Goal: Task Accomplishment & Management: Complete application form

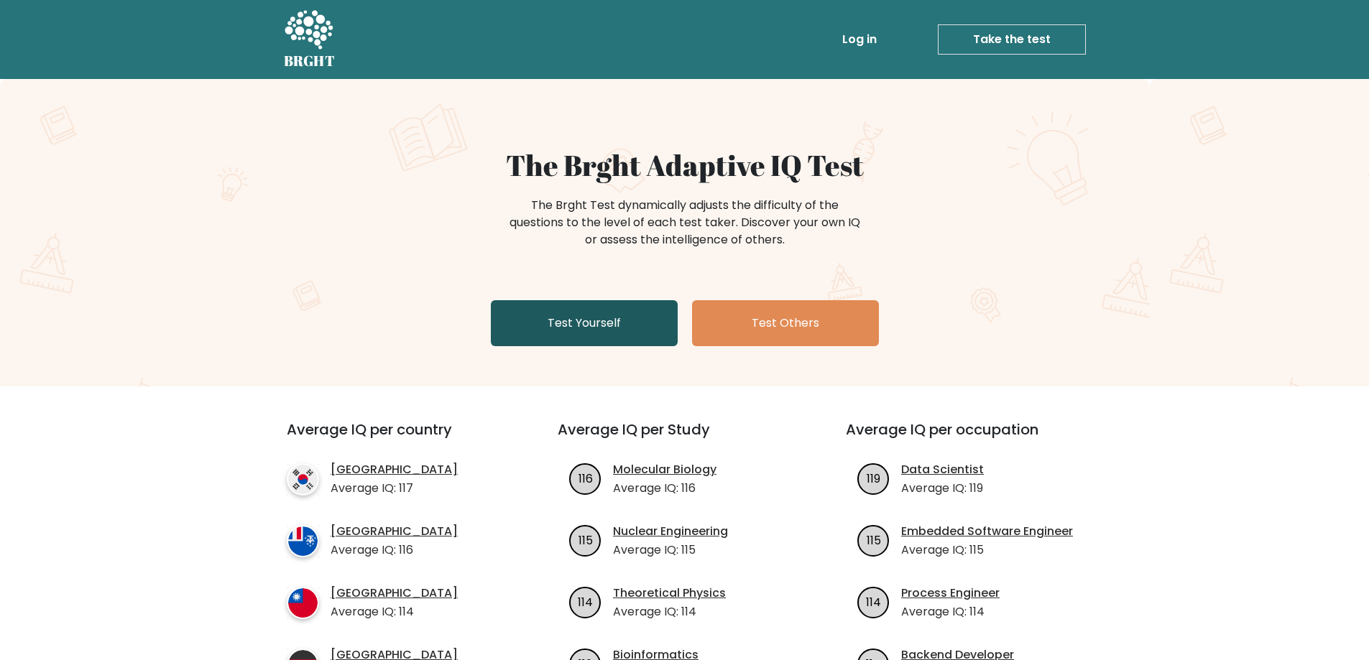
click at [670, 324] on link "Test Yourself" at bounding box center [584, 323] width 187 height 46
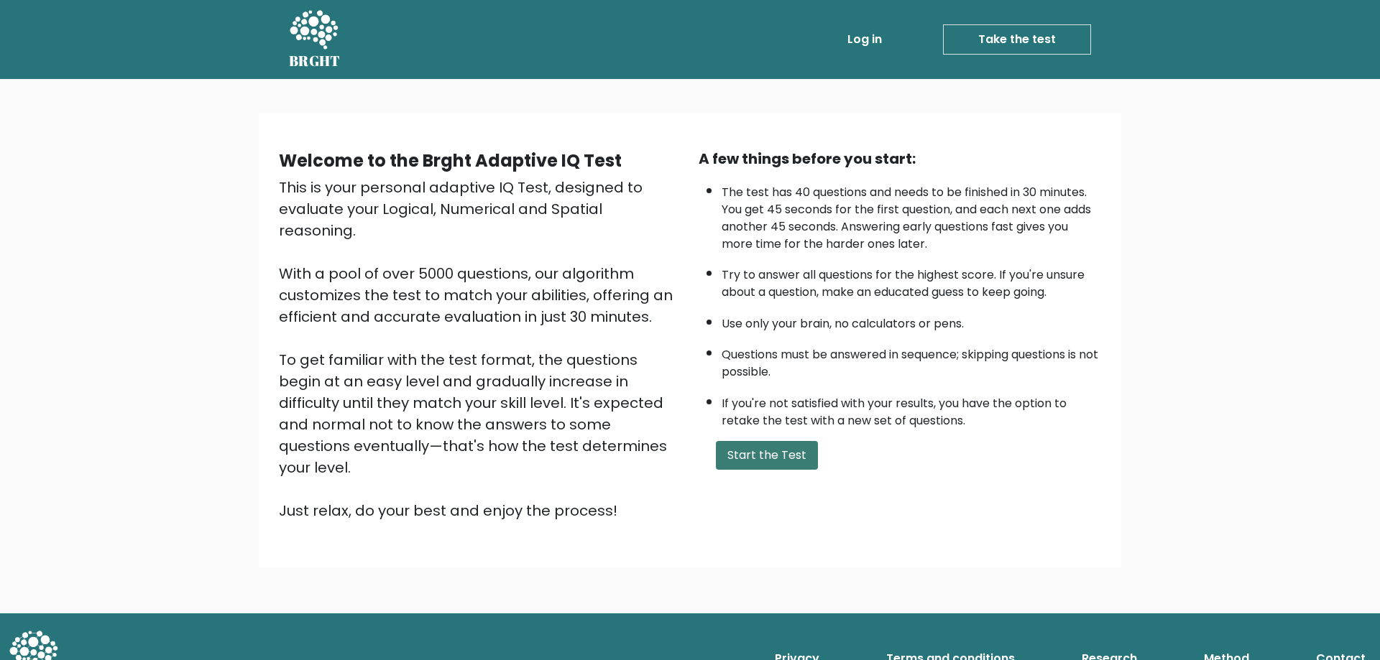
click at [745, 449] on button "Start the Test" at bounding box center [767, 455] width 102 height 29
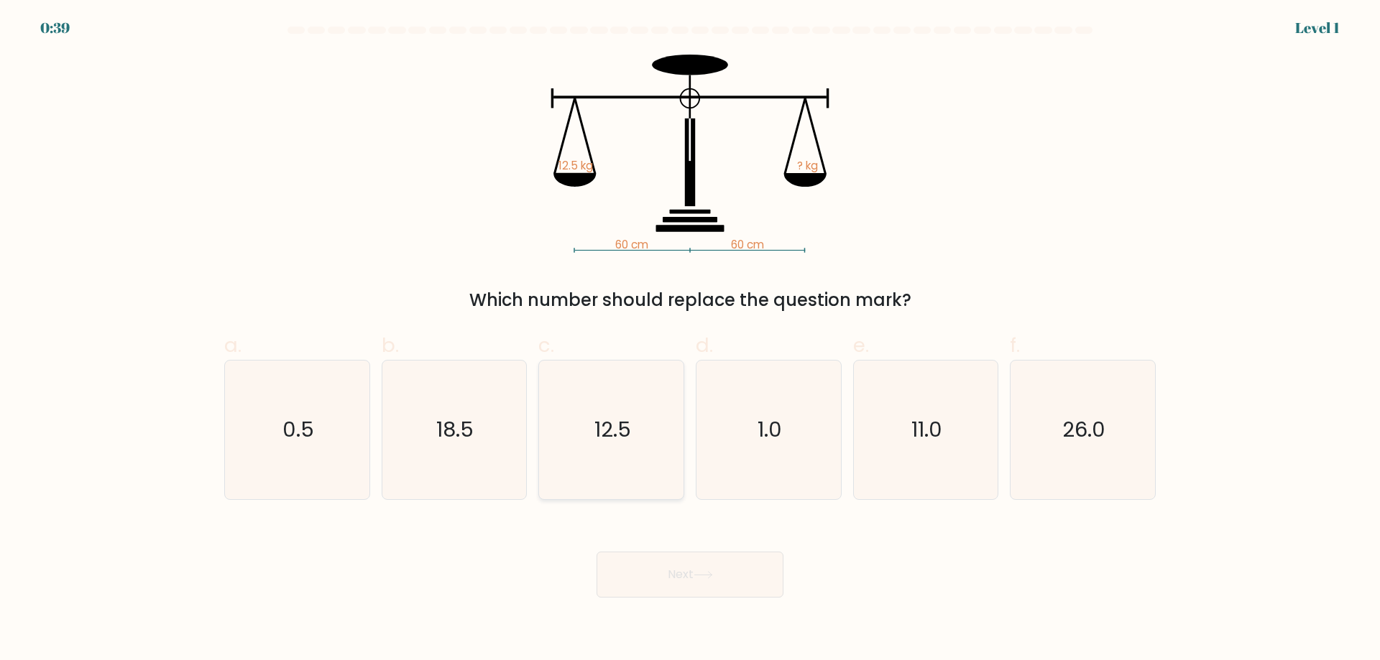
click at [598, 371] on icon "12.5" at bounding box center [611, 430] width 139 height 139
click at [690, 340] on input "c. 12.5" at bounding box center [690, 335] width 1 height 9
radio input "true"
click at [697, 572] on icon at bounding box center [703, 575] width 19 height 8
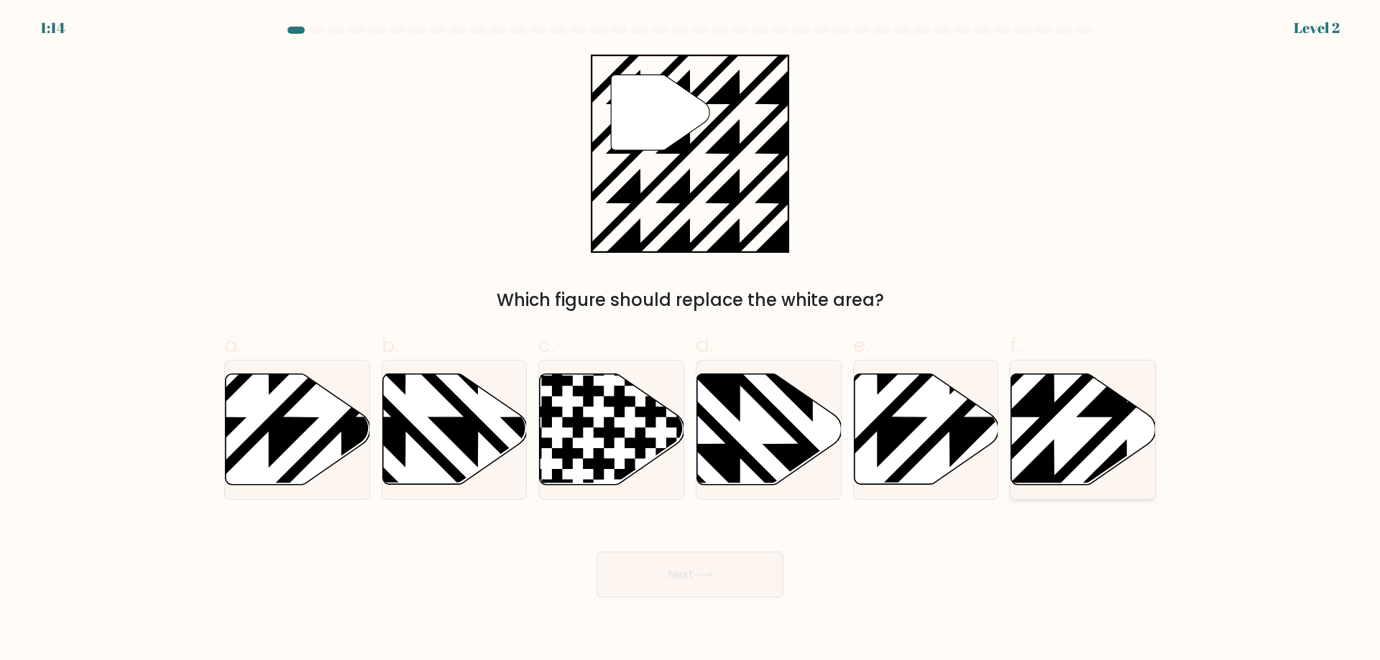
click at [1088, 430] on icon at bounding box center [1083, 429] width 144 height 111
click at [691, 340] on input "f." at bounding box center [690, 335] width 1 height 9
radio input "true"
click at [675, 578] on button "Next" at bounding box center [690, 575] width 187 height 46
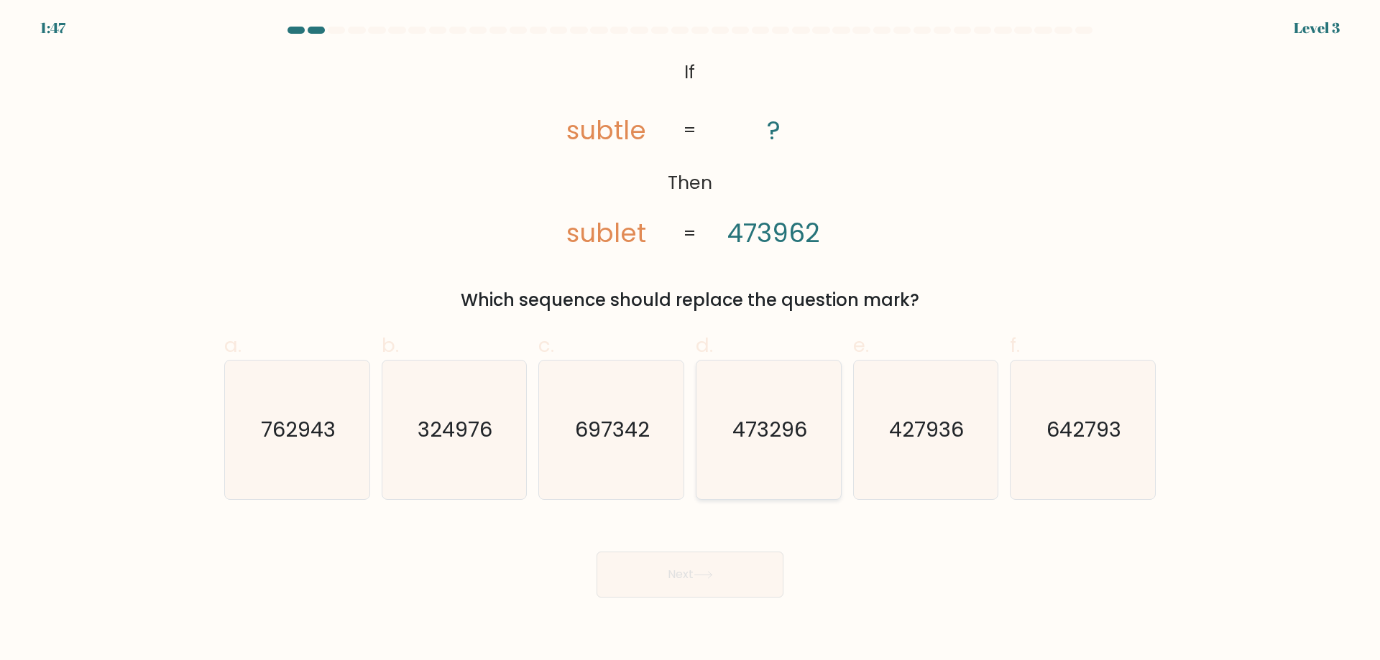
click at [783, 439] on text "473296" at bounding box center [769, 429] width 75 height 29
click at [691, 340] on input "d. 473296" at bounding box center [690, 335] width 1 height 9
radio input "true"
click at [701, 576] on icon at bounding box center [702, 575] width 17 height 6
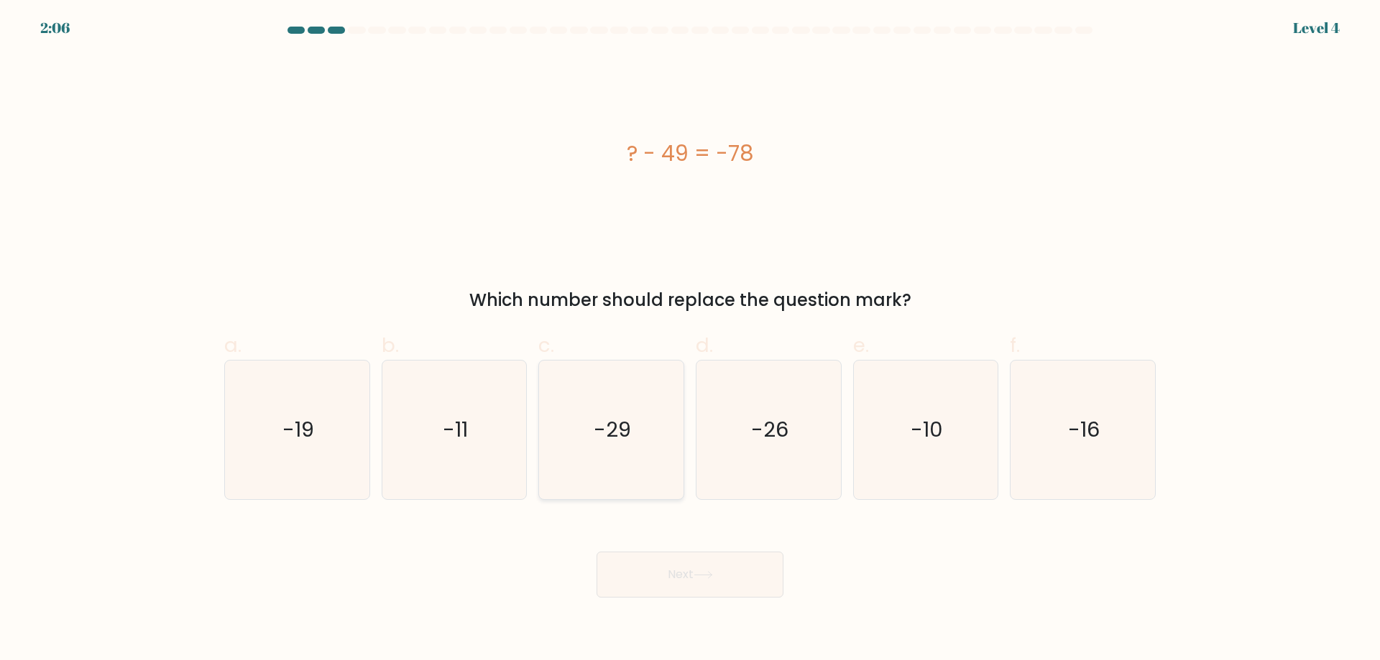
click at [658, 425] on icon "-29" at bounding box center [611, 430] width 139 height 139
click at [690, 340] on input "c. -29" at bounding box center [690, 335] width 1 height 9
radio input "true"
drag, startPoint x: 674, startPoint y: 573, endPoint x: 681, endPoint y: 634, distance: 61.4
click at [673, 573] on button "Next" at bounding box center [690, 575] width 187 height 46
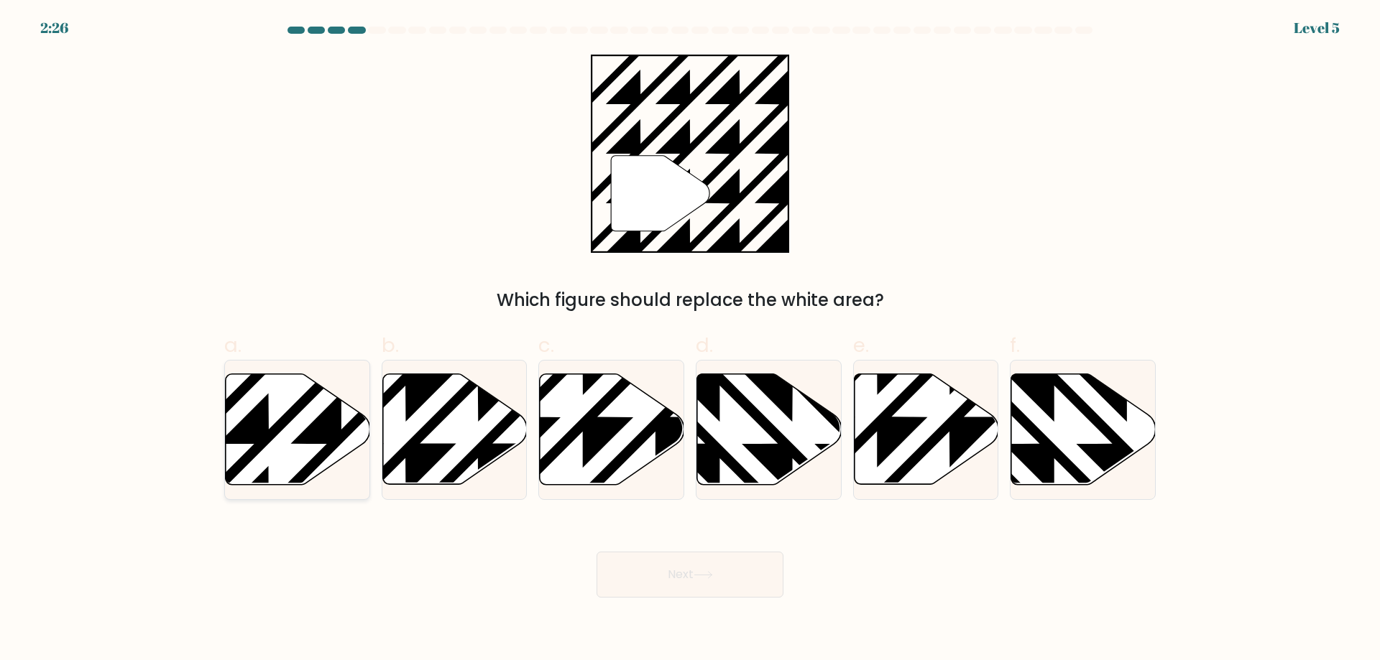
click at [313, 433] on icon at bounding box center [341, 371] width 291 height 291
click at [690, 340] on input "a." at bounding box center [690, 335] width 1 height 9
radio input "true"
click at [675, 575] on button "Next" at bounding box center [690, 575] width 187 height 46
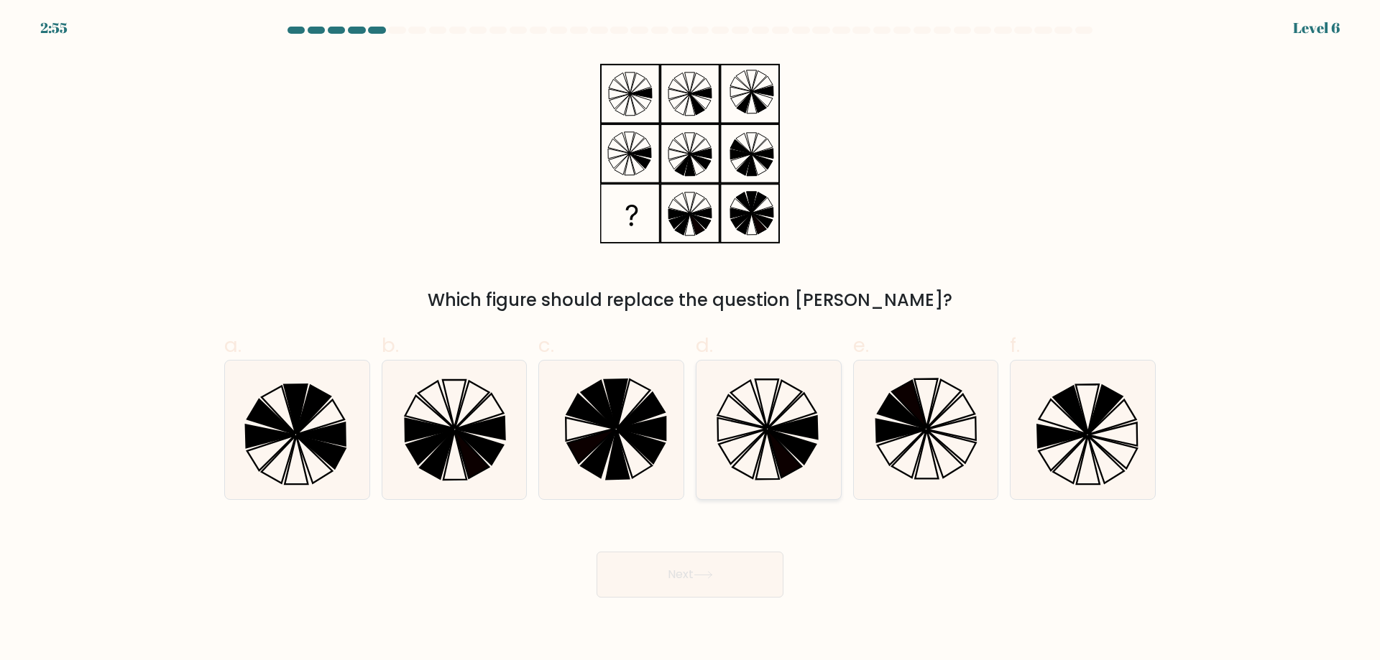
click at [786, 451] on icon at bounding box center [785, 454] width 34 height 48
click at [691, 340] on input "d." at bounding box center [690, 335] width 1 height 9
radio input "true"
click at [719, 577] on button "Next" at bounding box center [690, 575] width 187 height 46
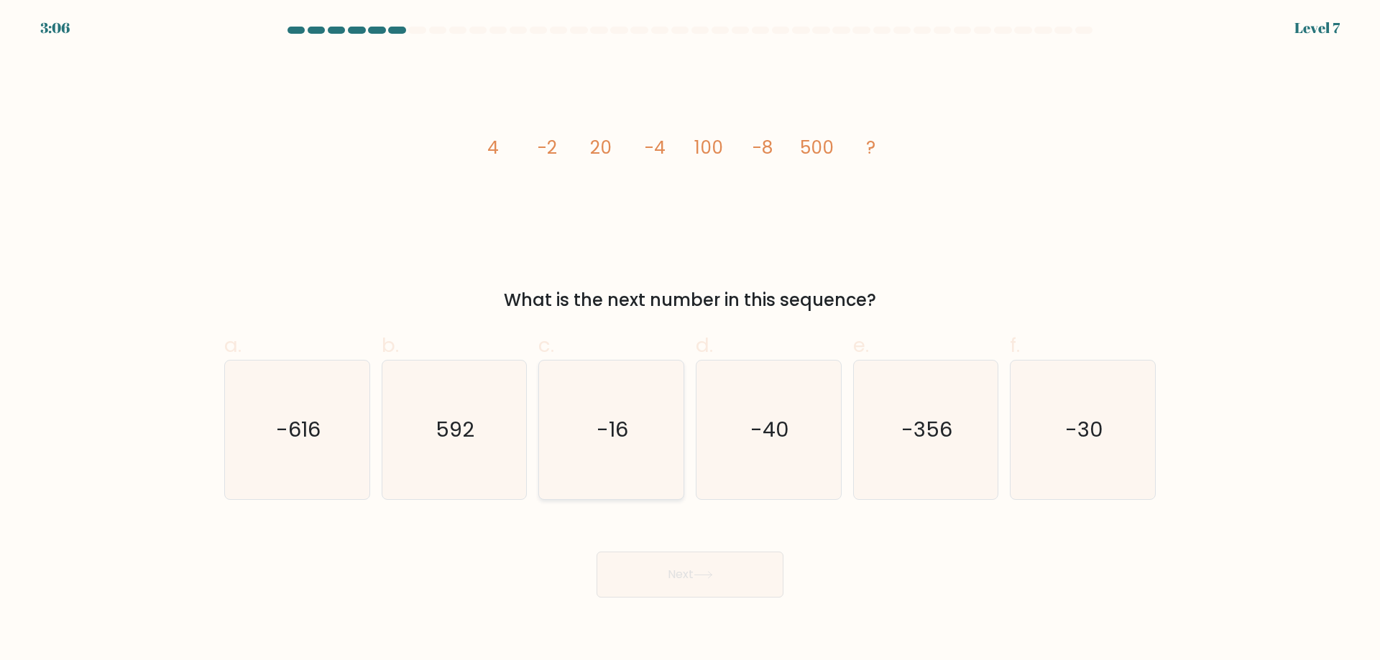
click at [631, 467] on icon "-16" at bounding box center [611, 430] width 139 height 139
click at [690, 340] on input "c. -16" at bounding box center [690, 335] width 1 height 9
radio input "true"
click at [665, 595] on button "Next" at bounding box center [690, 575] width 187 height 46
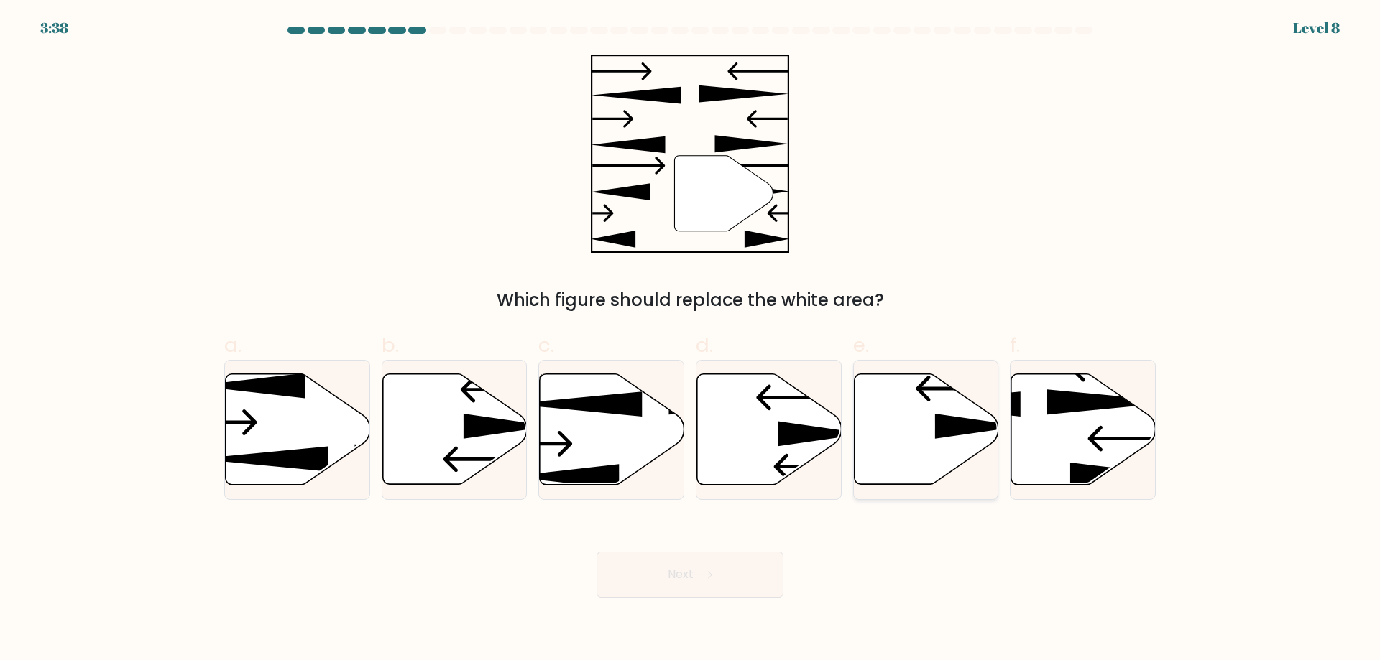
click at [906, 421] on icon at bounding box center [926, 429] width 144 height 111
click at [691, 340] on input "e." at bounding box center [690, 335] width 1 height 9
radio input "true"
click at [755, 576] on button "Next" at bounding box center [690, 575] width 187 height 46
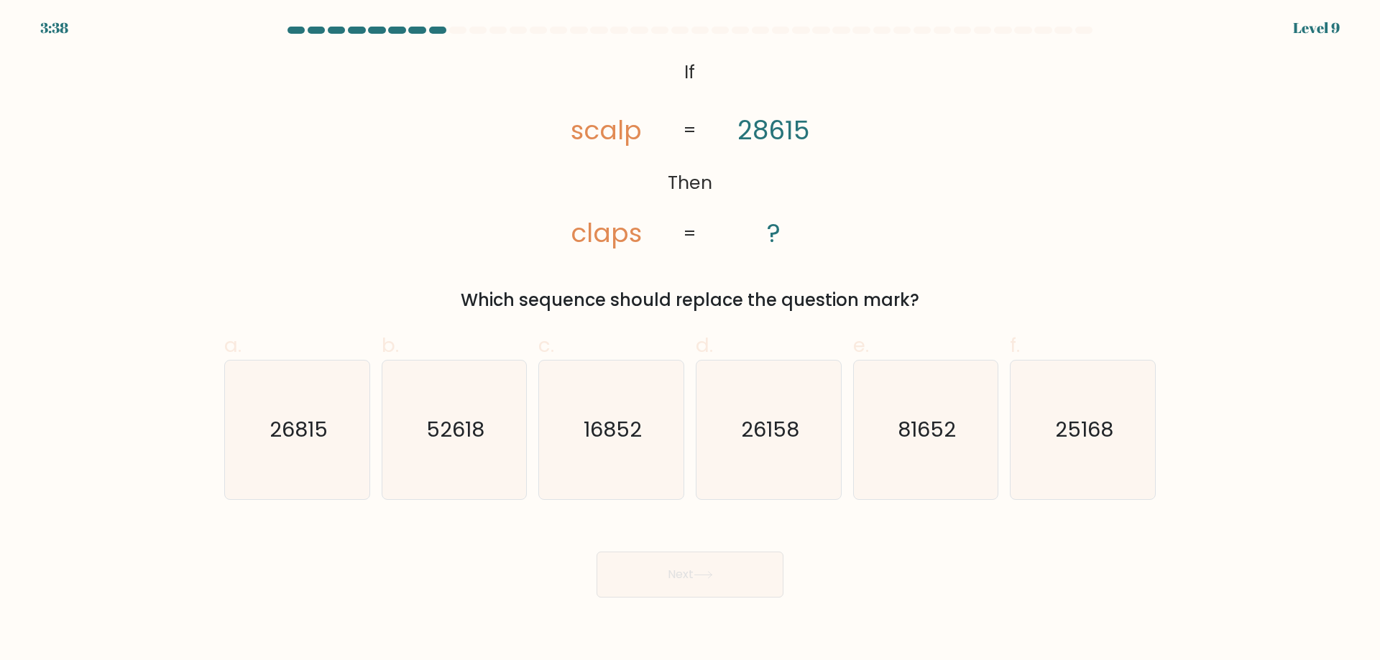
drag, startPoint x: 442, startPoint y: 485, endPoint x: 584, endPoint y: 529, distance: 148.9
click at [443, 485] on icon "52618" at bounding box center [453, 430] width 139 height 139
click at [690, 340] on input "b. 52618" at bounding box center [690, 335] width 1 height 9
radio input "true"
click at [698, 577] on icon at bounding box center [703, 575] width 19 height 8
